Goal: Information Seeking & Learning: Learn about a topic

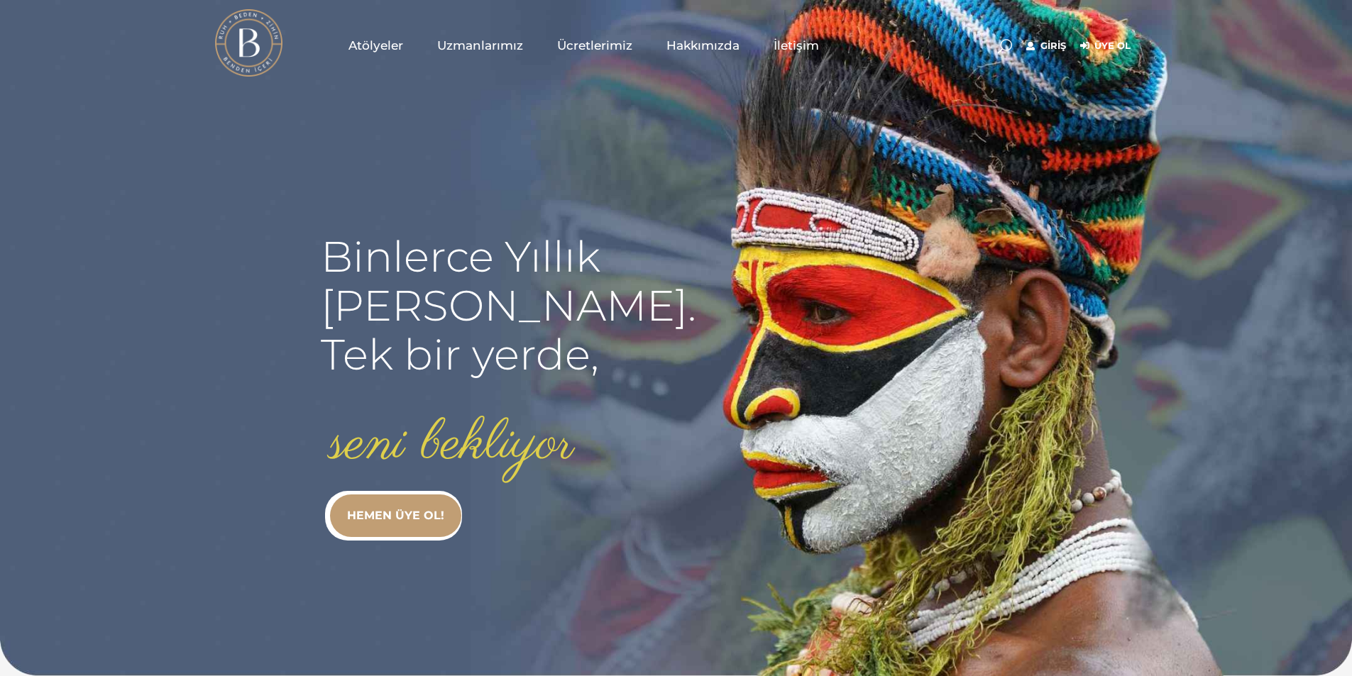
click at [370, 43] on span "Atölyeler" at bounding box center [375, 46] width 55 height 16
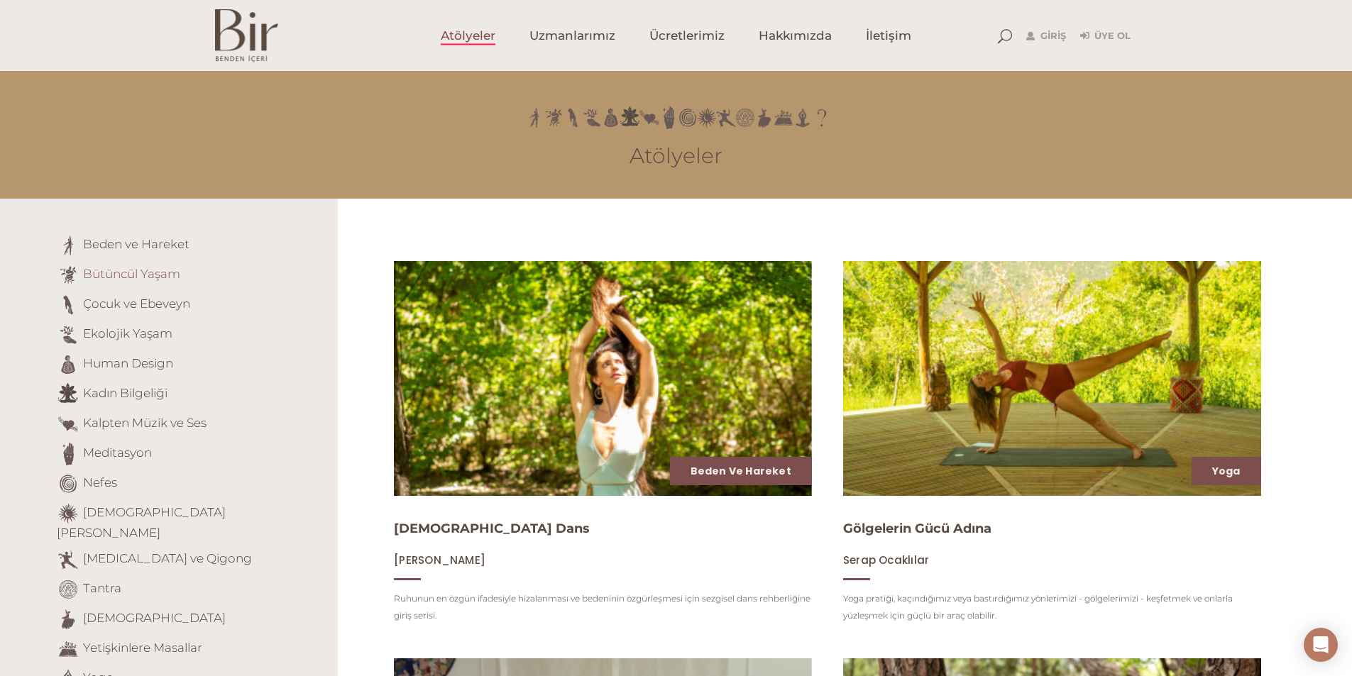
click at [145, 277] on link "Bütüncül Yaşam" at bounding box center [131, 274] width 97 height 14
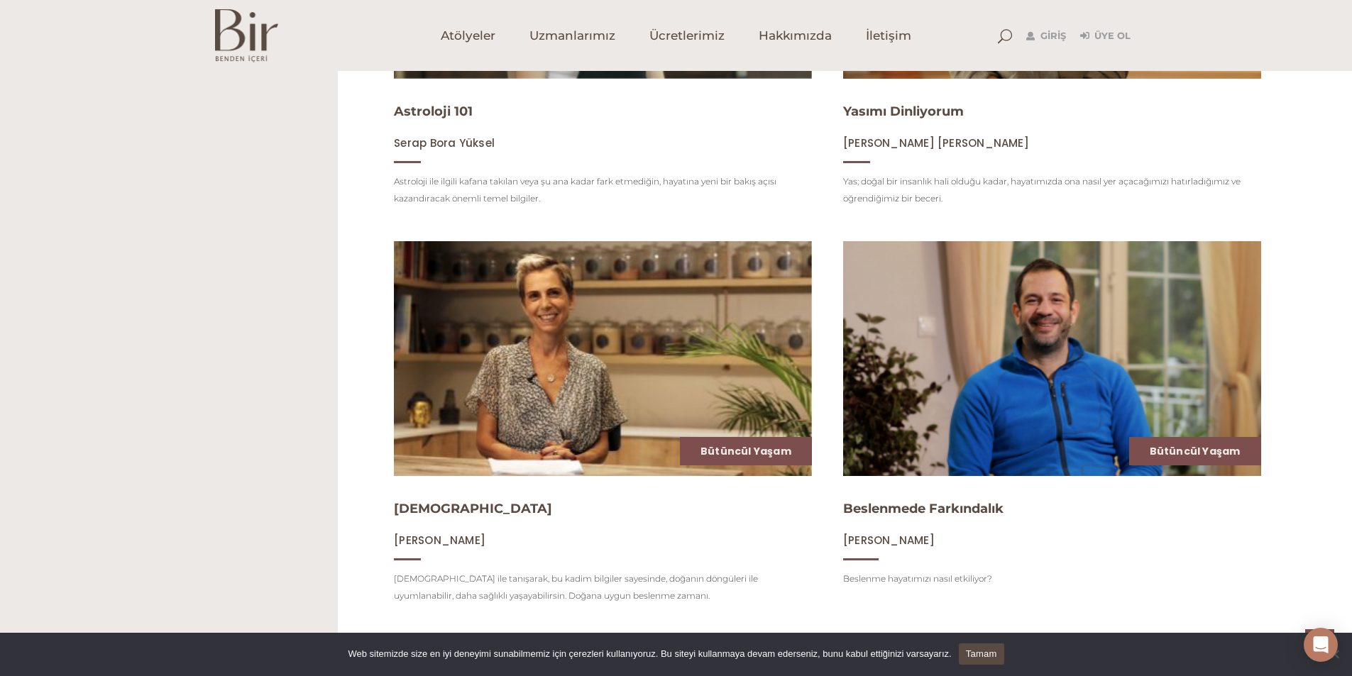
scroll to position [1703, 0]
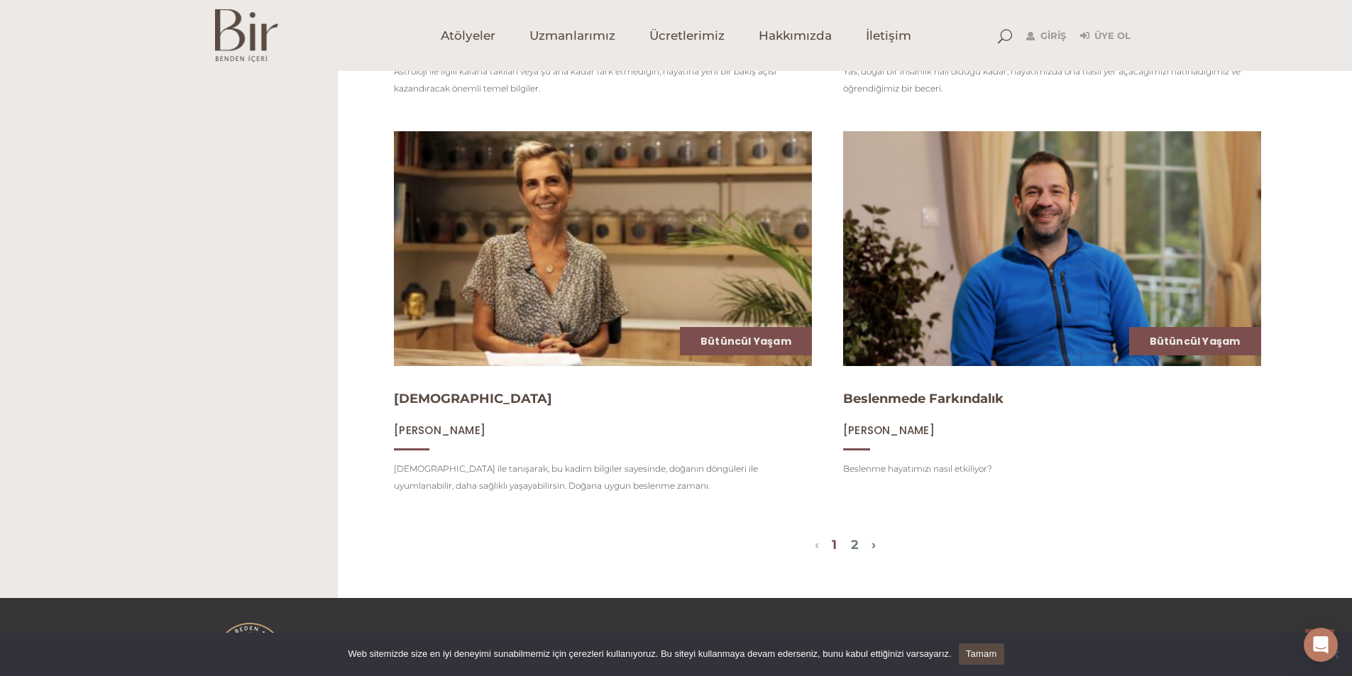
click at [473, 290] on img at bounding box center [602, 249] width 430 height 242
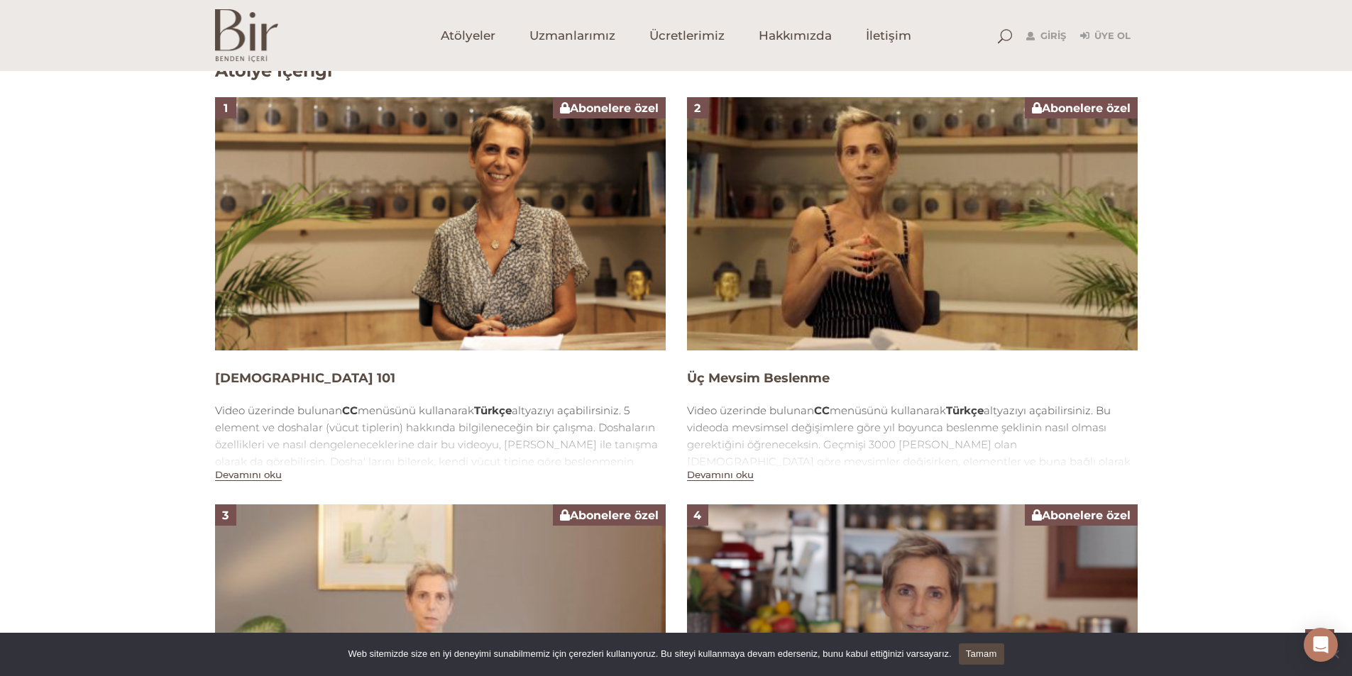
scroll to position [939, 0]
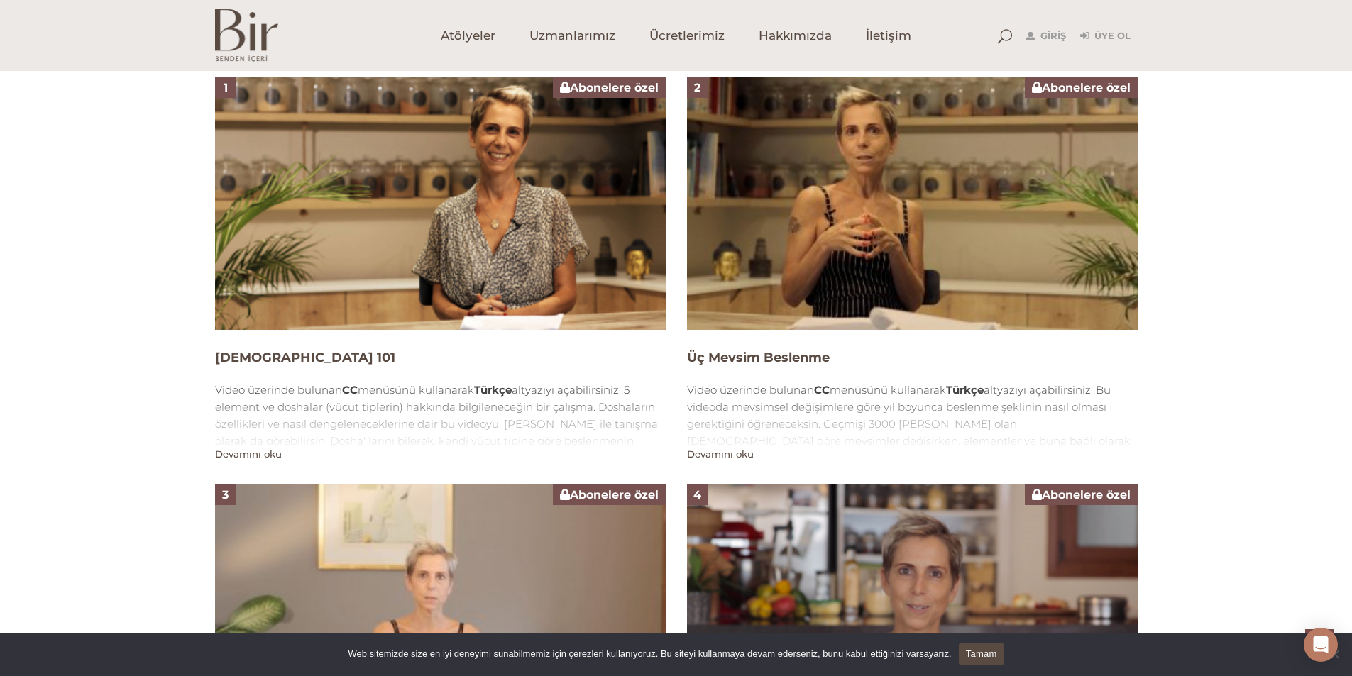
click at [255, 454] on button "Devamını oku" at bounding box center [248, 454] width 67 height 12
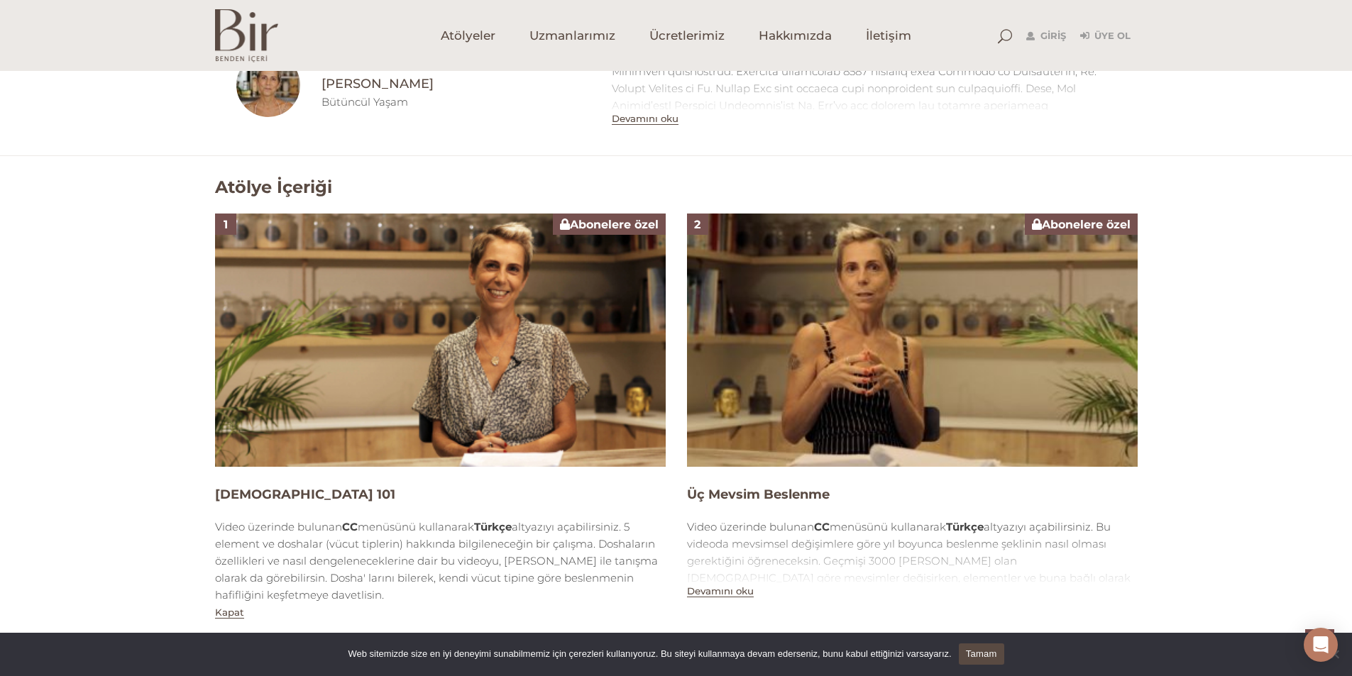
scroll to position [799, 0]
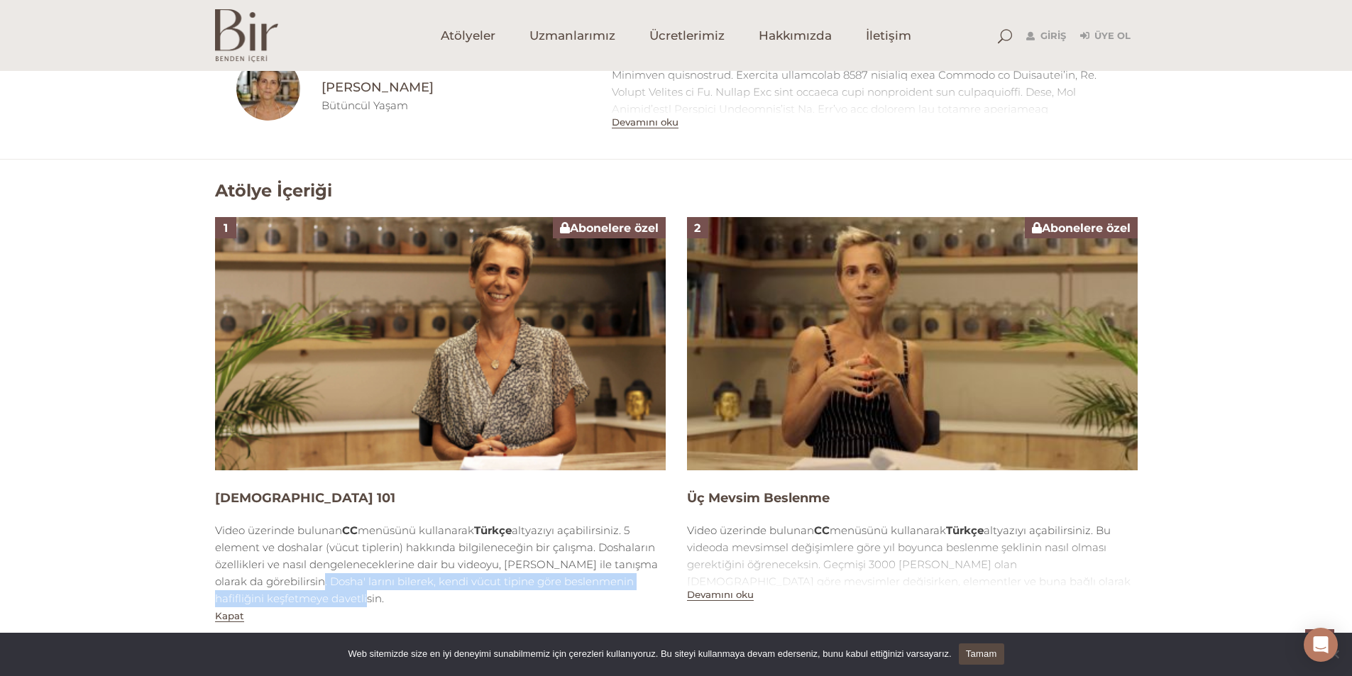
drag, startPoint x: 295, startPoint y: 577, endPoint x: 448, endPoint y: 604, distance: 154.9
click at [463, 604] on div "Video üzerinde bulunan CC menüsünü kullanarak Türkçe altyazıyı açabilirsiniz. 5…" at bounding box center [440, 564] width 451 height 85
click at [296, 591] on div "Video üzerinde bulunan CC menüsünü kullanarak Türkçe altyazıyı açabilirsiniz. 5…" at bounding box center [440, 564] width 451 height 85
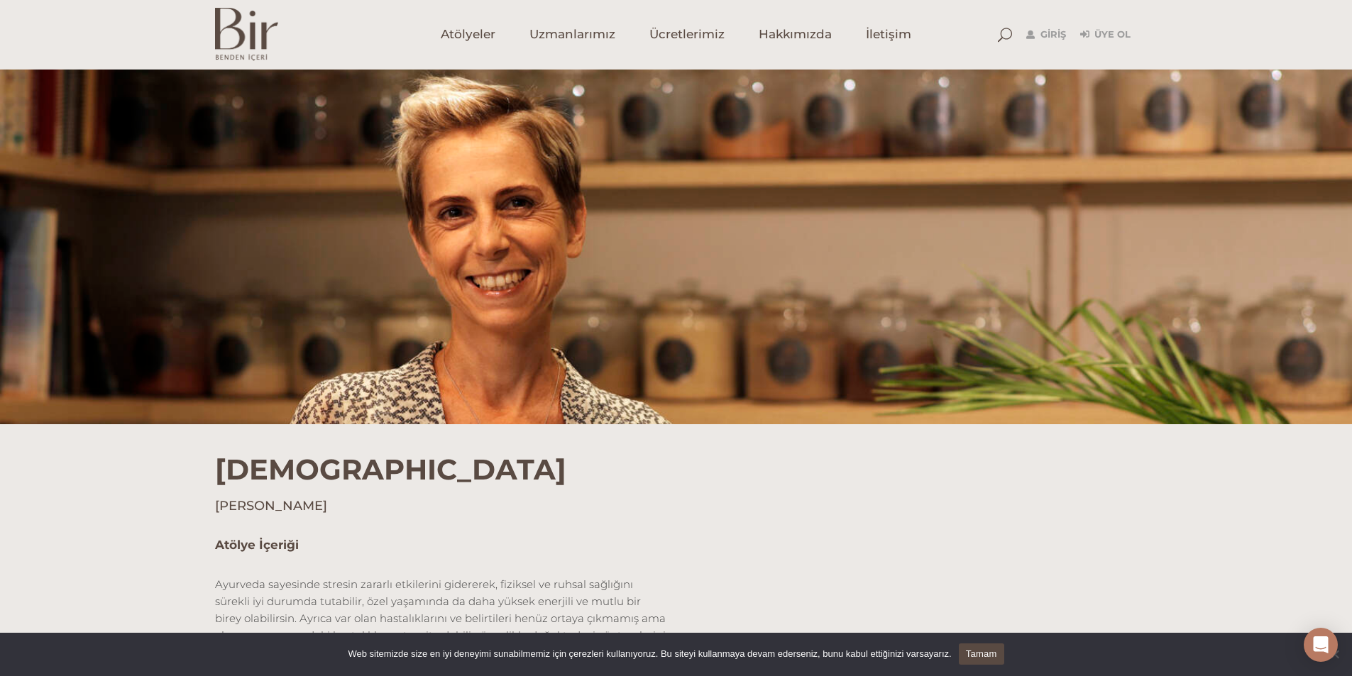
scroll to position [0, 0]
